Goal: Information Seeking & Learning: Learn about a topic

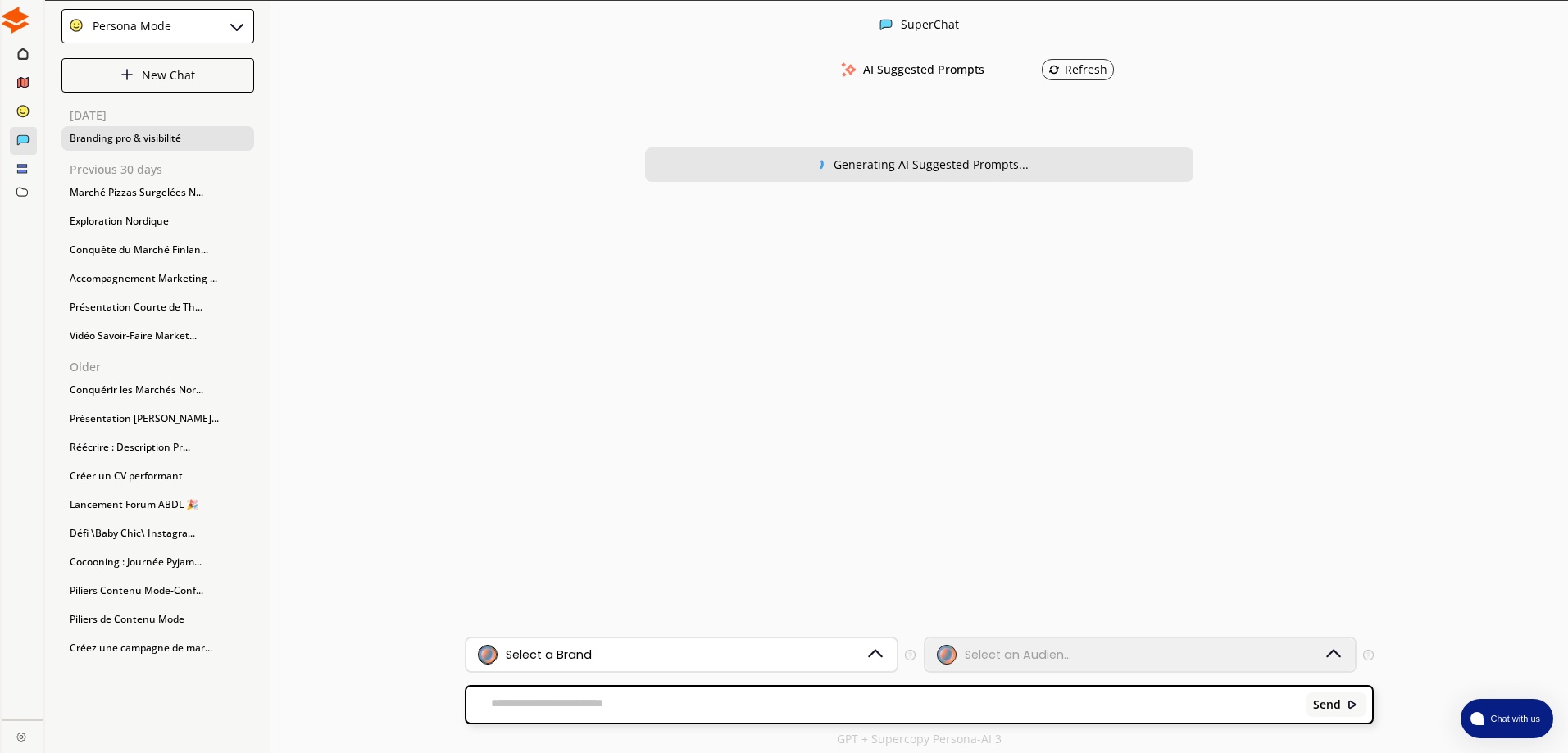
click at [124, 139] on div "Branding pro & visibilité" at bounding box center [158, 138] width 192 height 24
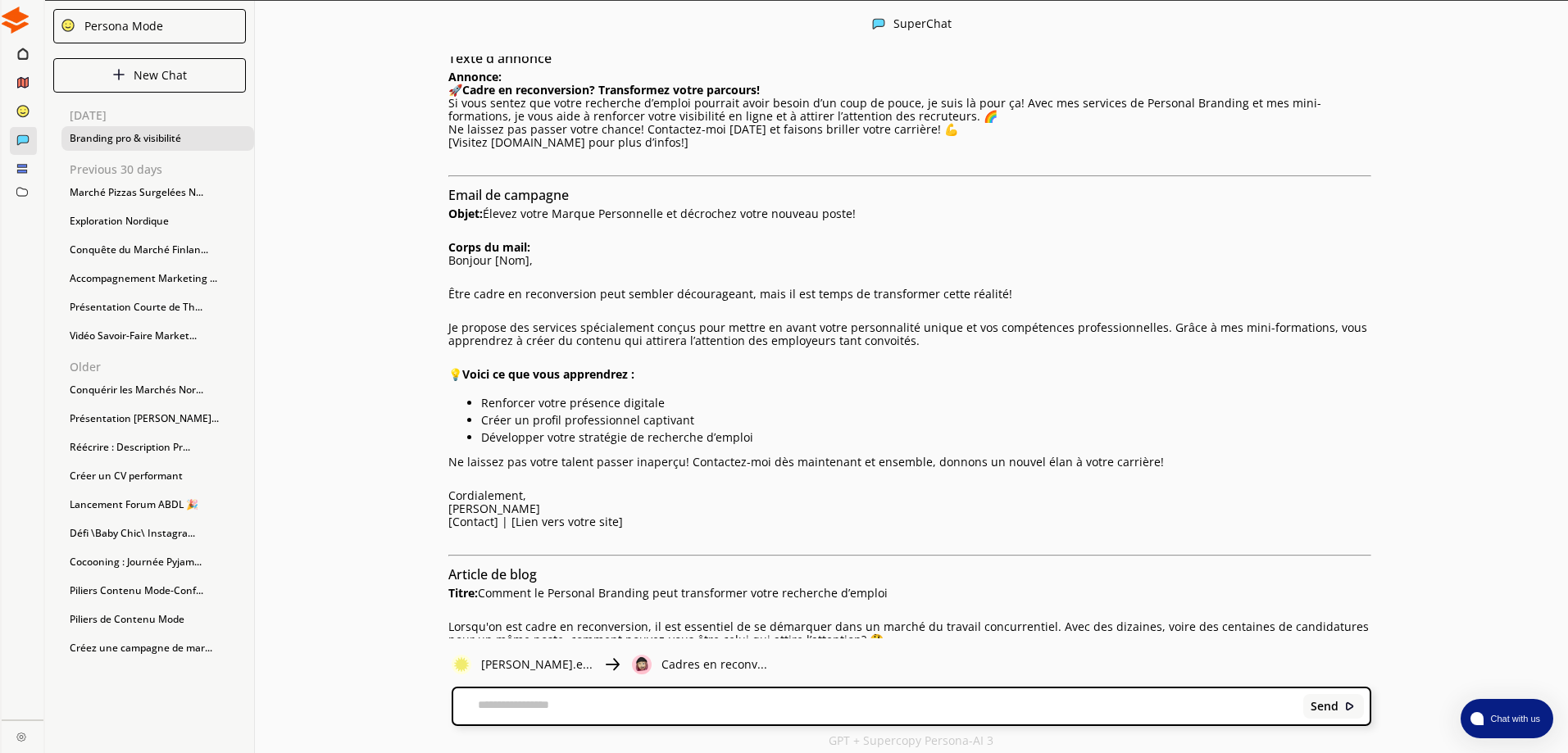
scroll to position [394, 0]
drag, startPoint x: 830, startPoint y: 537, endPoint x: 478, endPoint y: 541, distance: 352.0
click at [478, 588] on p "Titre: Comment le Personal Branding peut transformer votre recherche d’emploi" at bounding box center [909, 594] width 922 height 13
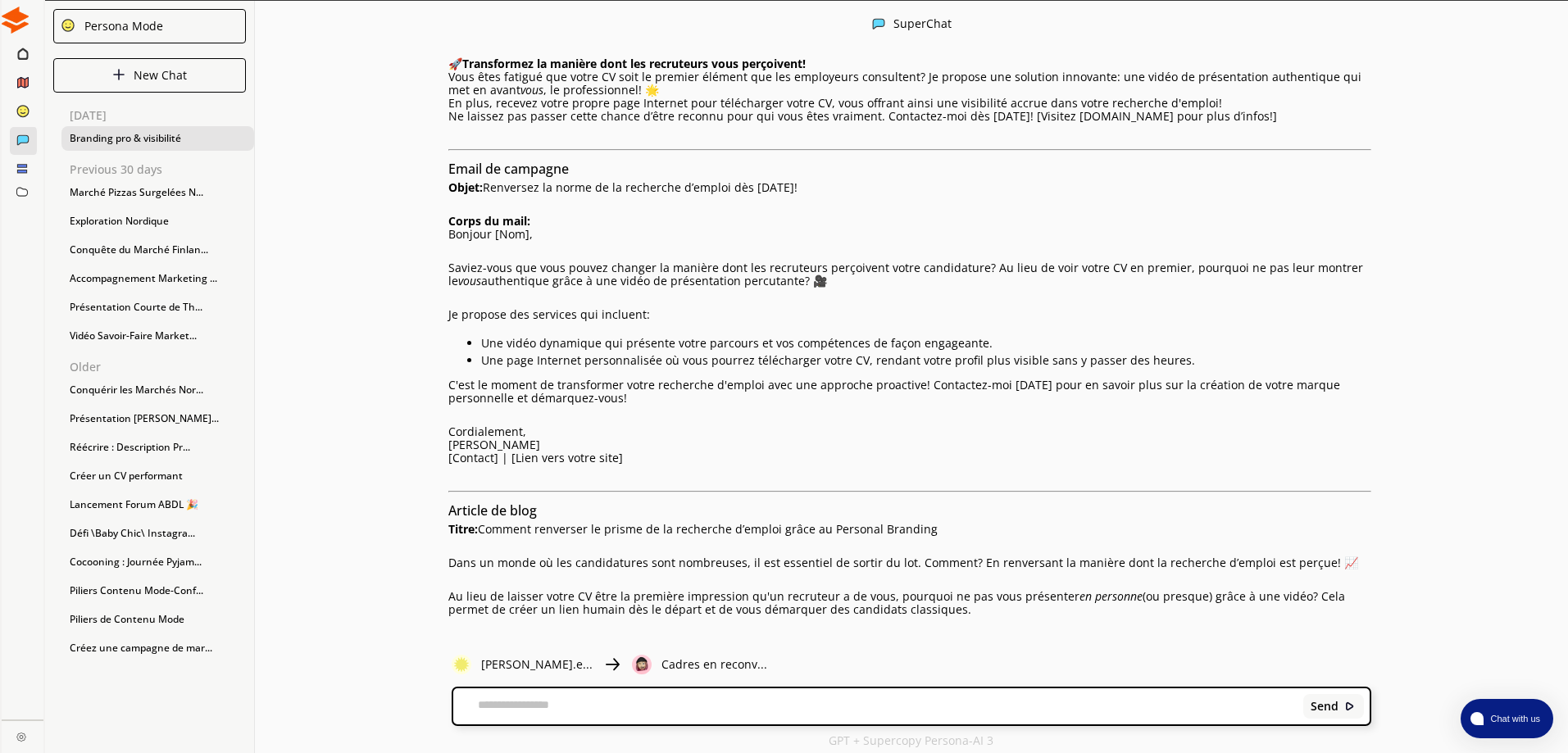
scroll to position [1710, 0]
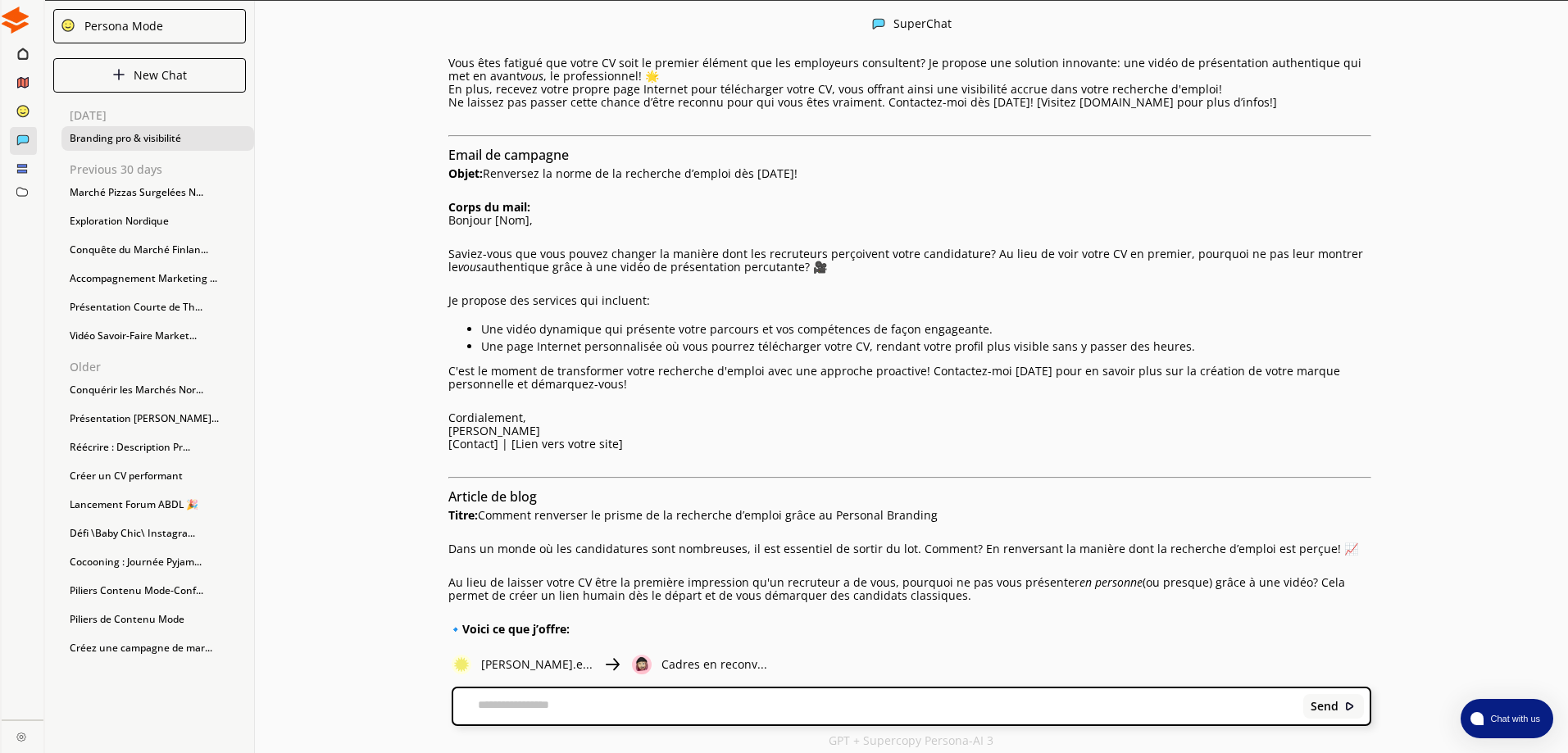
click at [874, 509] on p "Titre: Comment renverser le prisme de la recherche d’emploi grâce au Personal B…" at bounding box center [909, 515] width 922 height 13
drag, startPoint x: 868, startPoint y: 354, endPoint x: 480, endPoint y: 353, distance: 388.0
click at [480, 509] on p "Titre: Comment renverser le prisme de la recherche d’emploi grâce au Personal B…" at bounding box center [909, 515] width 922 height 13
copy p "Comment renverser le prisme de la recherche d’emploi grâce au Personal Branding"
